Goal: Transaction & Acquisition: Purchase product/service

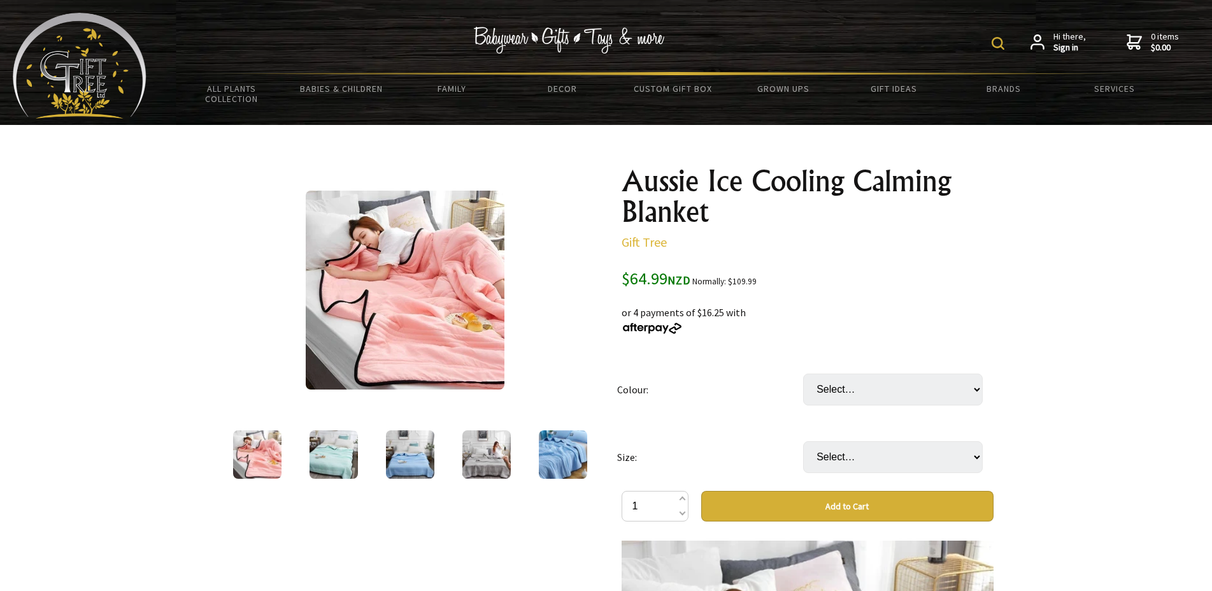
click at [408, 461] on img at bounding box center [410, 454] width 48 height 48
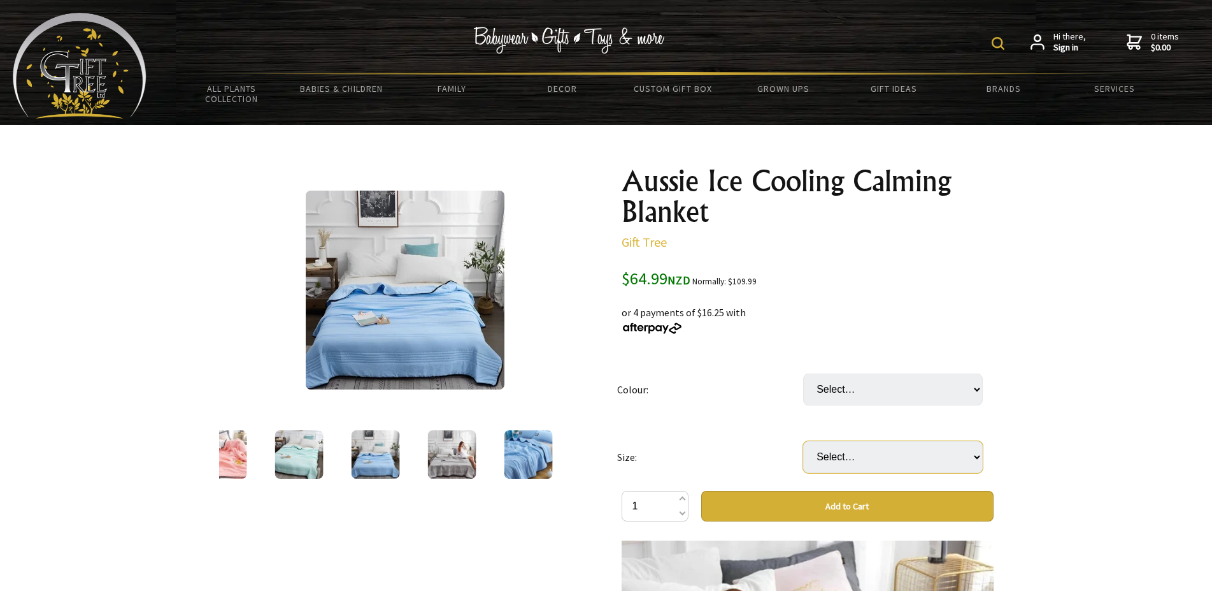
click at [803, 441] on select "Select… 1x1.5m 1.5x2m (+ $9.99) 1.8x2.2m (+ $14.99) 2x2.3m (+ $24.99)" at bounding box center [893, 457] width 180 height 32
click at [868, 463] on select "Select… 1x1.5m 1.5x2m (+ $9.99) 1.8x2.2m (+ $14.99) 2x2.3m (+ $24.99)" at bounding box center [893, 457] width 180 height 32
click at [803, 373] on select "Select… Camel Grey [PERSON_NAME] Light Pink Pink Sky Blue Water Green" at bounding box center [893, 389] width 180 height 32
select select "Camel"
click option "Camel" at bounding box center [0, 0] width 0 height 0
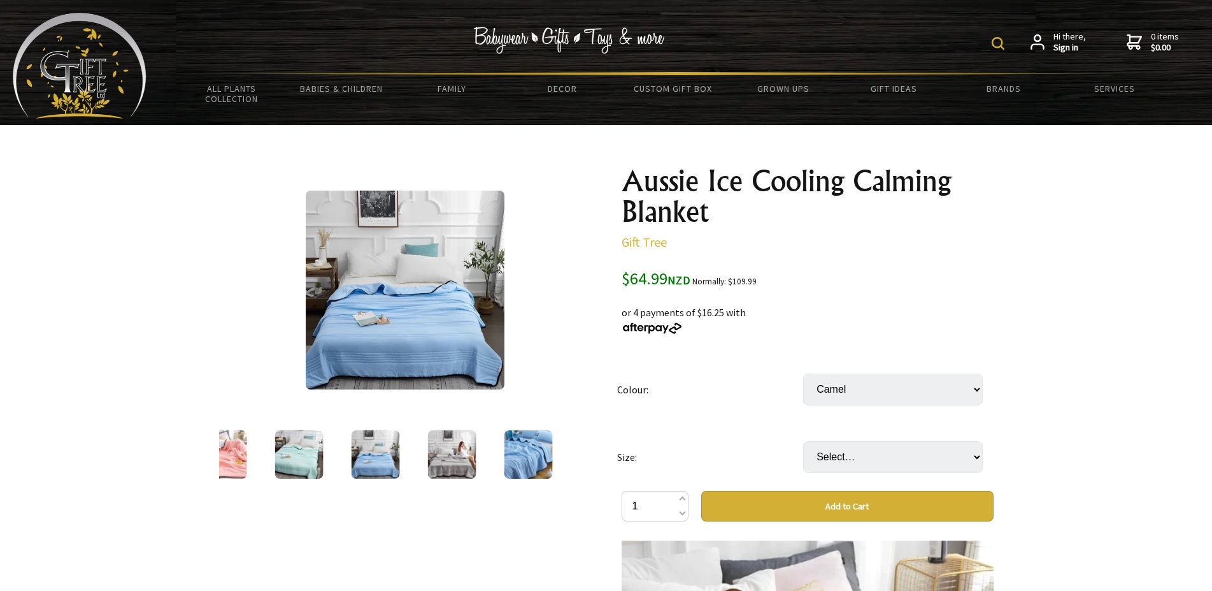
click at [860, 361] on td "Select… Camel Grey [PERSON_NAME] Light Pink Pink Sky Blue Water Green" at bounding box center [896, 390] width 186 height 68
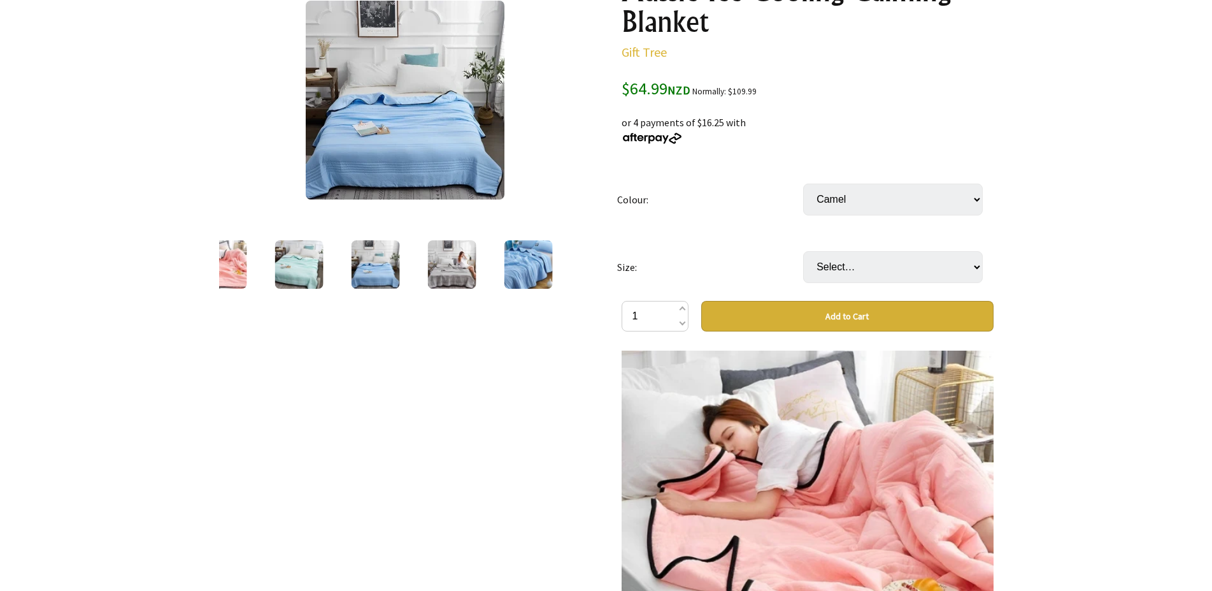
scroll to position [217, 0]
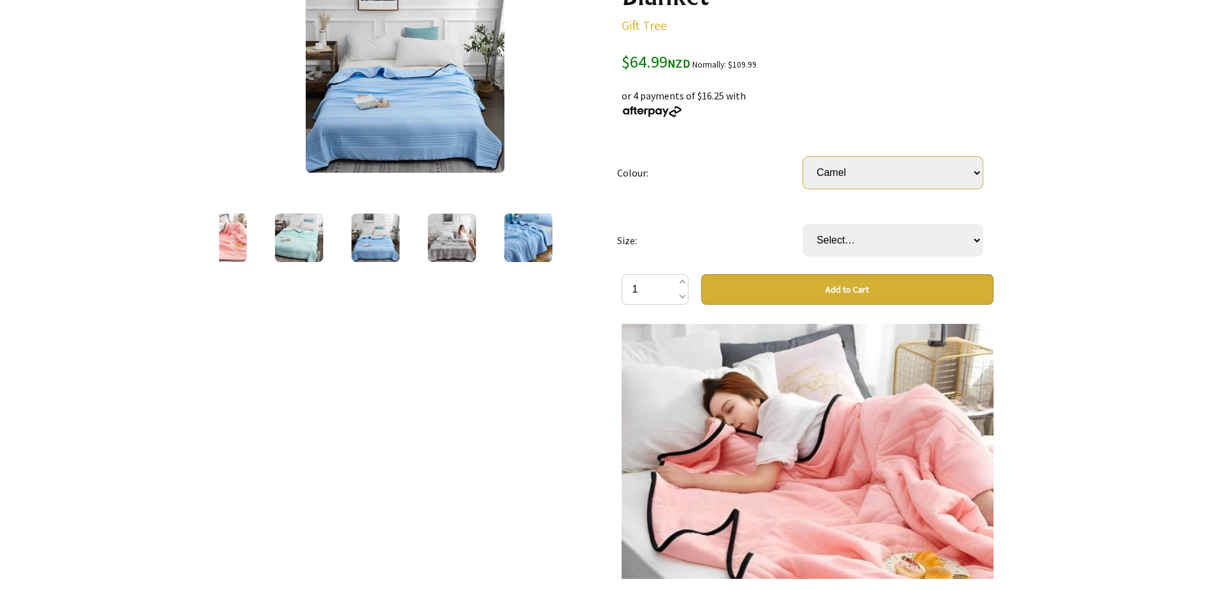
click at [803, 157] on select "Select… Camel Grey [PERSON_NAME] Light Pink Pink Sky Blue Water Green" at bounding box center [893, 173] width 180 height 32
select select "Grey"
click option "Grey" at bounding box center [0, 0] width 0 height 0
click at [803, 157] on select "Select… Camel Grey [PERSON_NAME] Light Pink Pink Sky Blue Water Green" at bounding box center [893, 173] width 180 height 32
select select "Water Green"
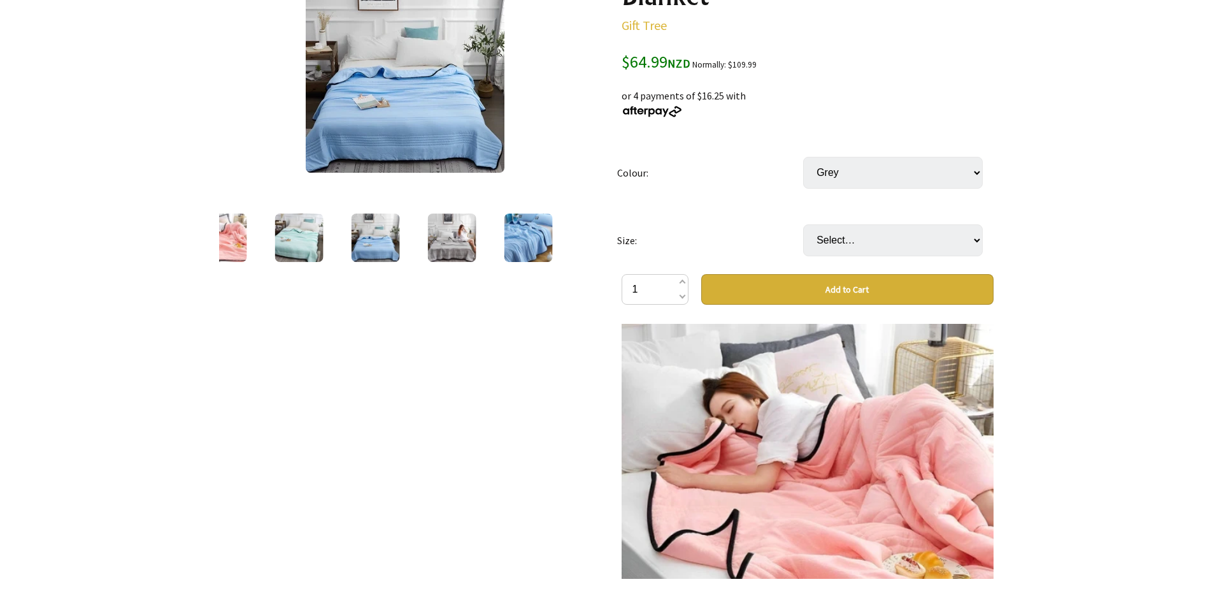
click option "Water Green" at bounding box center [0, 0] width 0 height 0
click at [803, 157] on select "Select… Camel Grey [PERSON_NAME] Light Pink Pink Sky Blue Water Green" at bounding box center [893, 173] width 180 height 32
select select "Sky Blue"
click option "Sky Blue" at bounding box center [0, 0] width 0 height 0
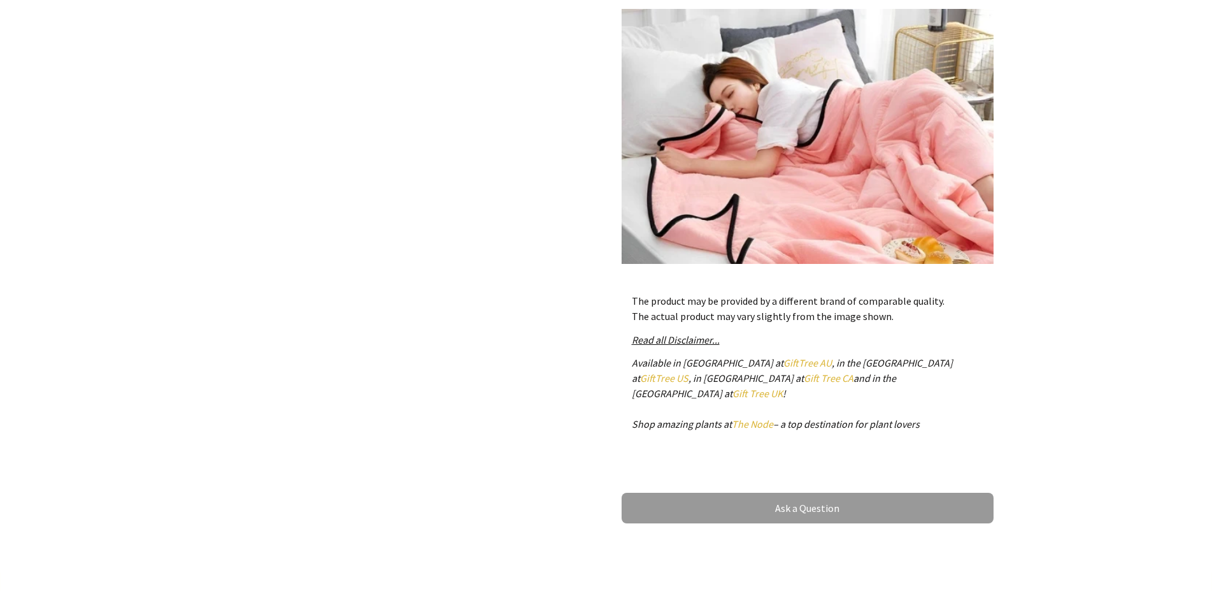
scroll to position [542, 0]
